Goal: Navigation & Orientation: Find specific page/section

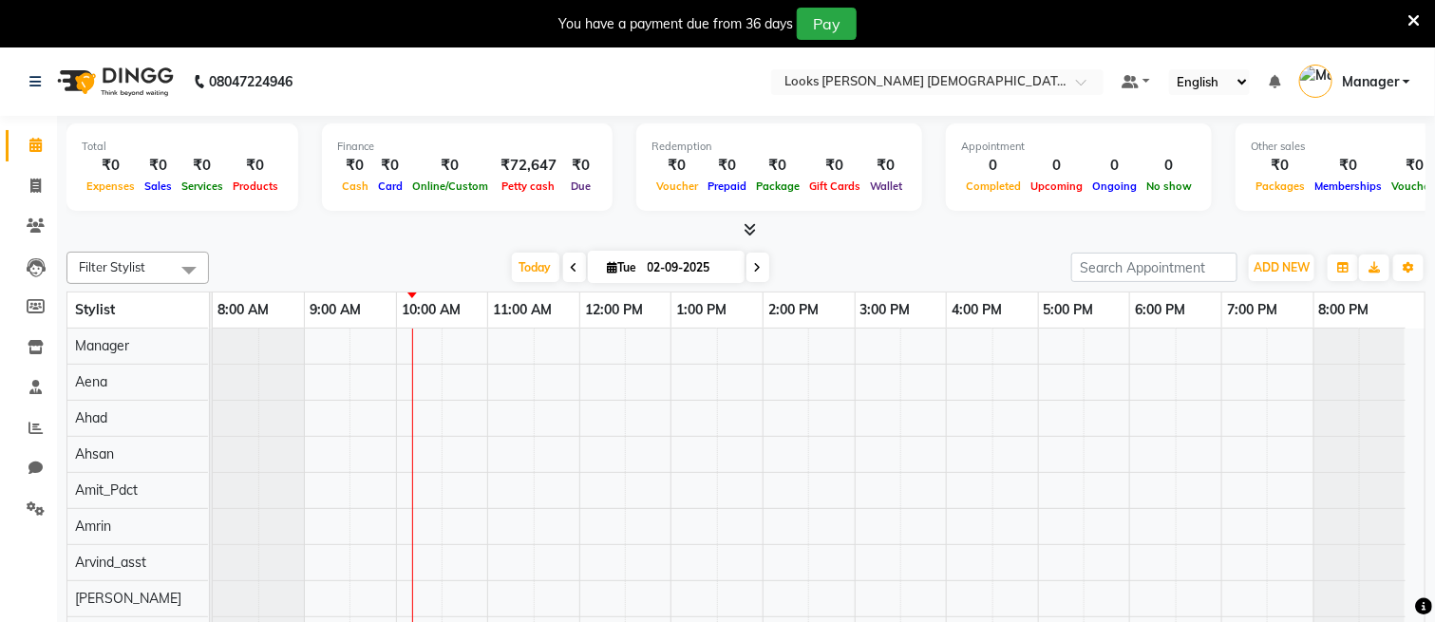
click at [1411, 14] on icon at bounding box center [1414, 20] width 12 height 17
click at [1415, 18] on icon at bounding box center [1414, 20] width 12 height 17
click at [1411, 15] on icon at bounding box center [1414, 20] width 12 height 17
